Goal: Find contact information: Find contact information

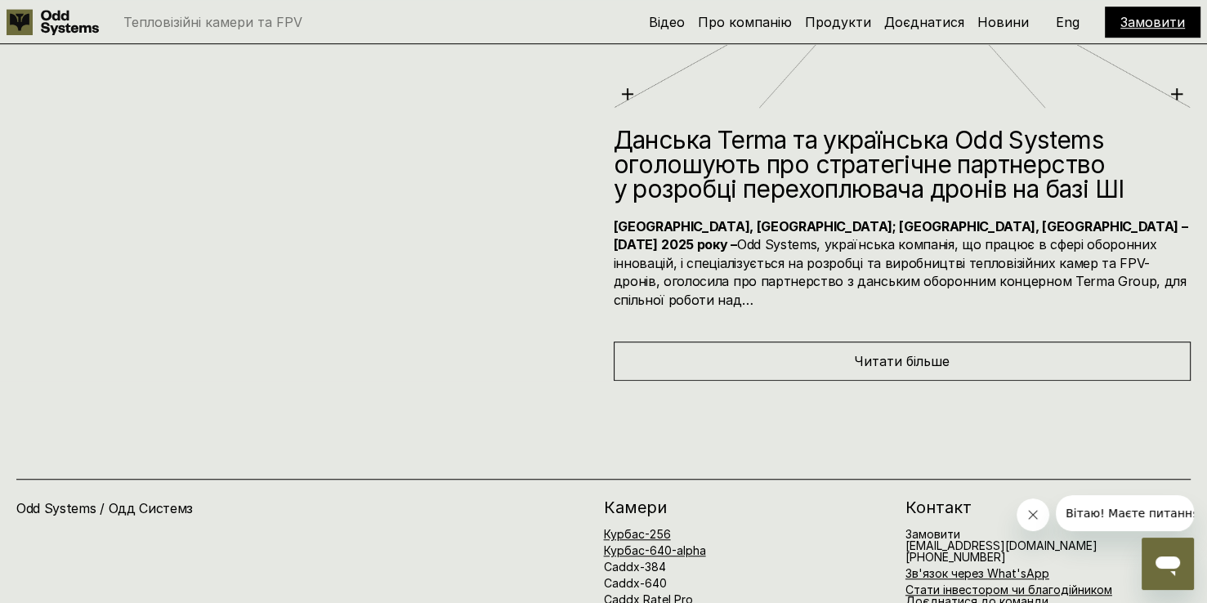
scroll to position [7421, 0]
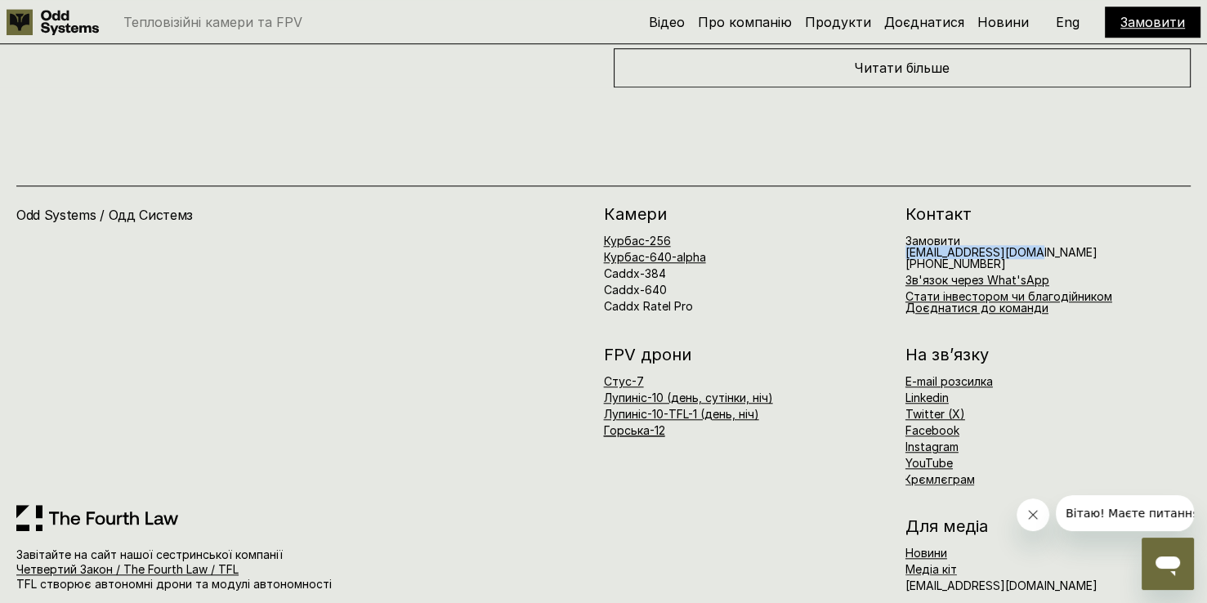
drag, startPoint x: 1039, startPoint y: 229, endPoint x: 897, endPoint y: 232, distance: 141.4
click at [897, 232] on div "[PERSON_NAME]-256 Курбас-640-alpha Caddx-384 Caddx-640 Caddx Ratel Pro Контакт …" at bounding box center [898, 260] width 588 height 108
copy h6 "[EMAIL_ADDRESS][DOMAIN_NAME]"
click at [918, 234] on span "Замовити" at bounding box center [933, 241] width 55 height 14
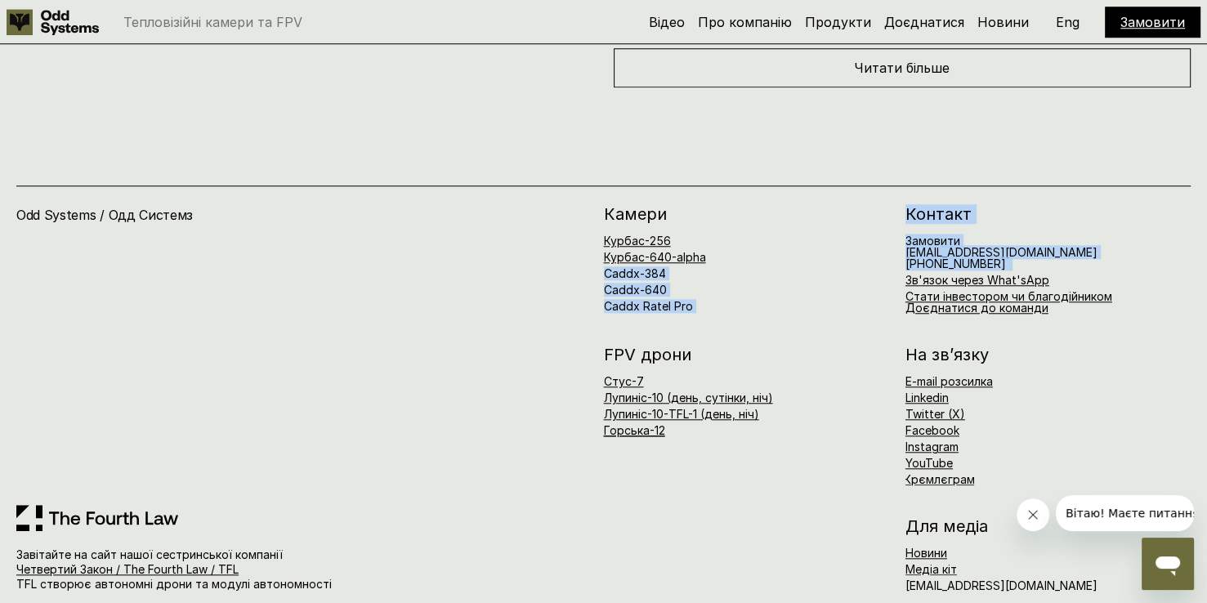
drag, startPoint x: 889, startPoint y: 222, endPoint x: 1018, endPoint y: 244, distance: 130.9
click at [1018, 244] on div "[PERSON_NAME]-256 Курбас-640-alpha Caddx-384 Caddx-640 Caddx Ratel Pro Контакт …" at bounding box center [898, 260] width 588 height 108
drag, startPoint x: 856, startPoint y: 242, endPoint x: 877, endPoint y: 240, distance: 21.3
click at [856, 242] on div "Курбас-256 Курбас-640-alpha Caddx-384 Caddx-640 Caddx Ratel Pro" at bounding box center [746, 273] width 285 height 77
drag, startPoint x: 1010, startPoint y: 244, endPoint x: 903, endPoint y: 222, distance: 109.2
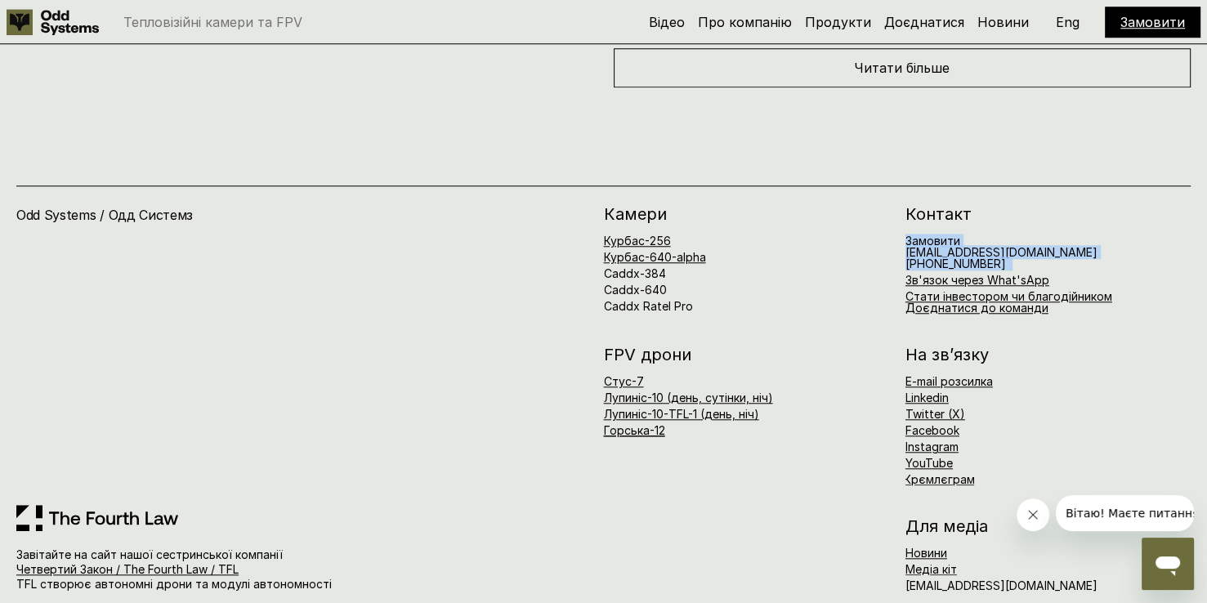
click at [903, 222] on div "[PERSON_NAME]-256 Курбас-640-alpha Caddx-384 Caddx-640 Caddx Ratel Pro Контакт …" at bounding box center [898, 260] width 588 height 108
copy h6 "Замовити [EMAIL_ADDRESS][DOMAIN_NAME] [PHONE_NUMBER]"
drag, startPoint x: 16, startPoint y: 193, endPoint x: 96, endPoint y: 195, distance: 80.1
click at [96, 206] on h4 "Odd Systems / Одд Системз" at bounding box center [201, 215] width 371 height 18
copy h4 "Odd Systems"
